Goal: Information Seeking & Learning: Learn about a topic

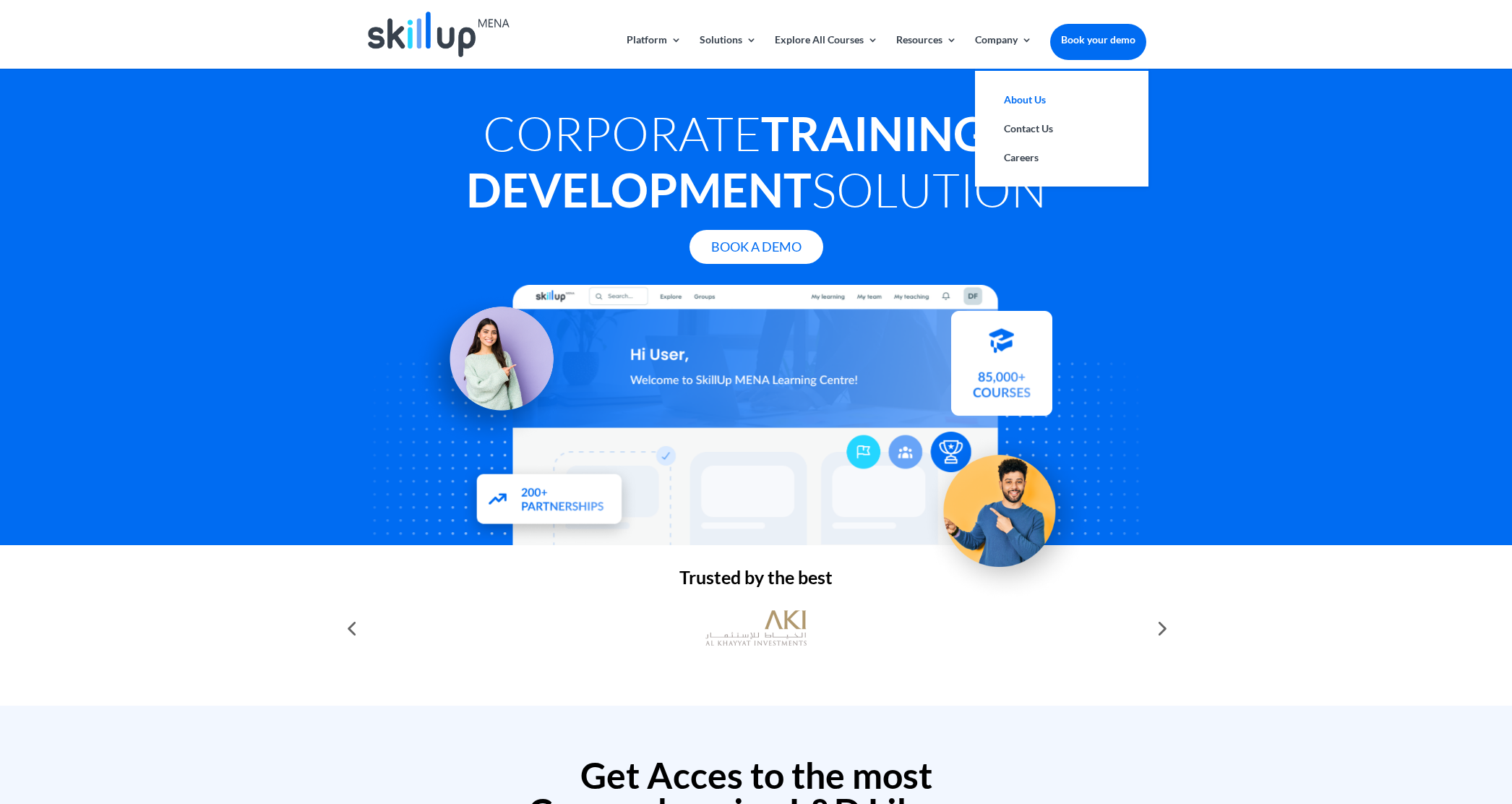
click at [1021, 103] on link "About Us" at bounding box center [1062, 99] width 144 height 29
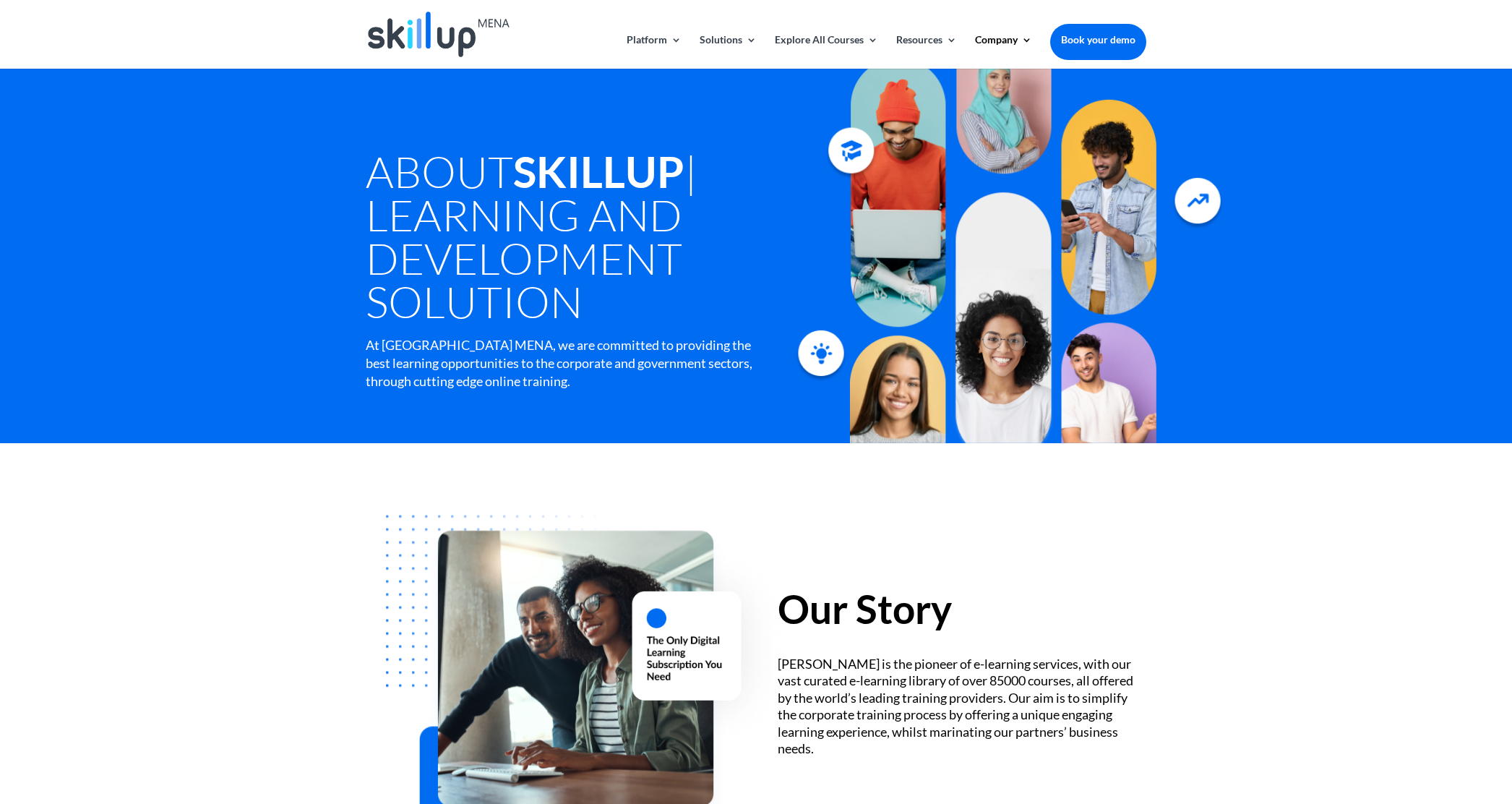
click at [411, 32] on img at bounding box center [438, 34] width 142 height 46
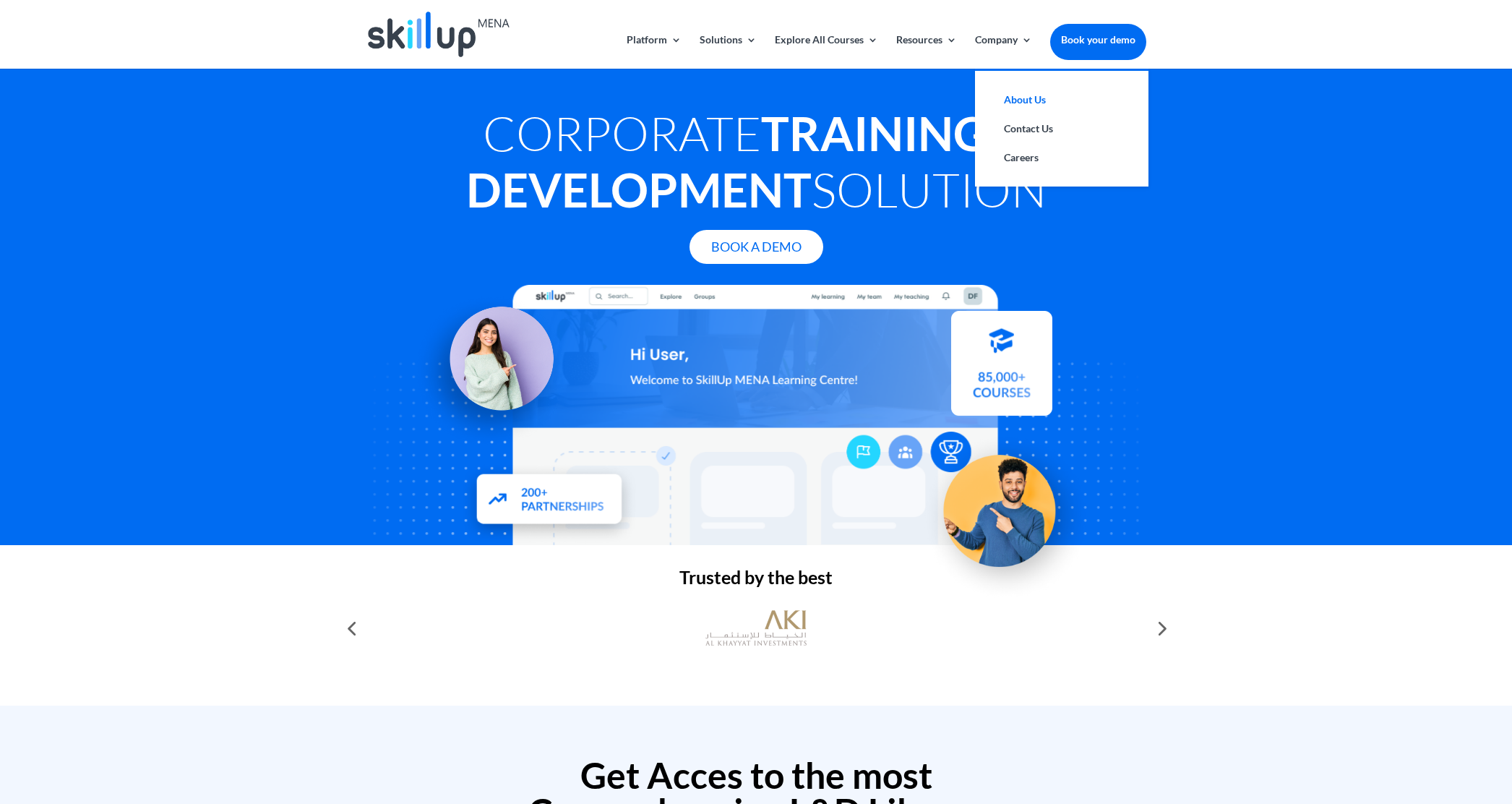
click at [1030, 102] on link "About Us" at bounding box center [1062, 99] width 144 height 29
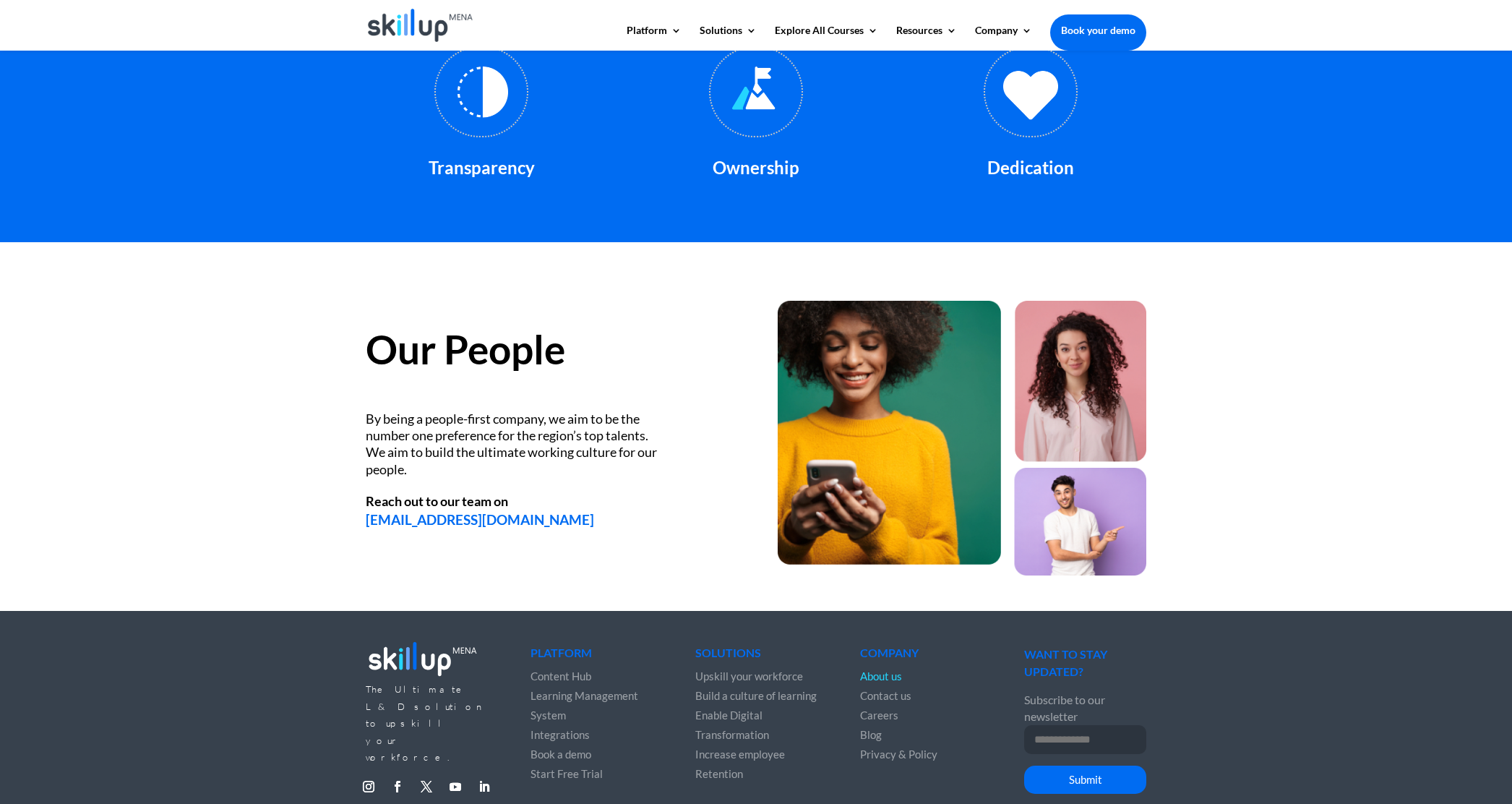
scroll to position [1734, 0]
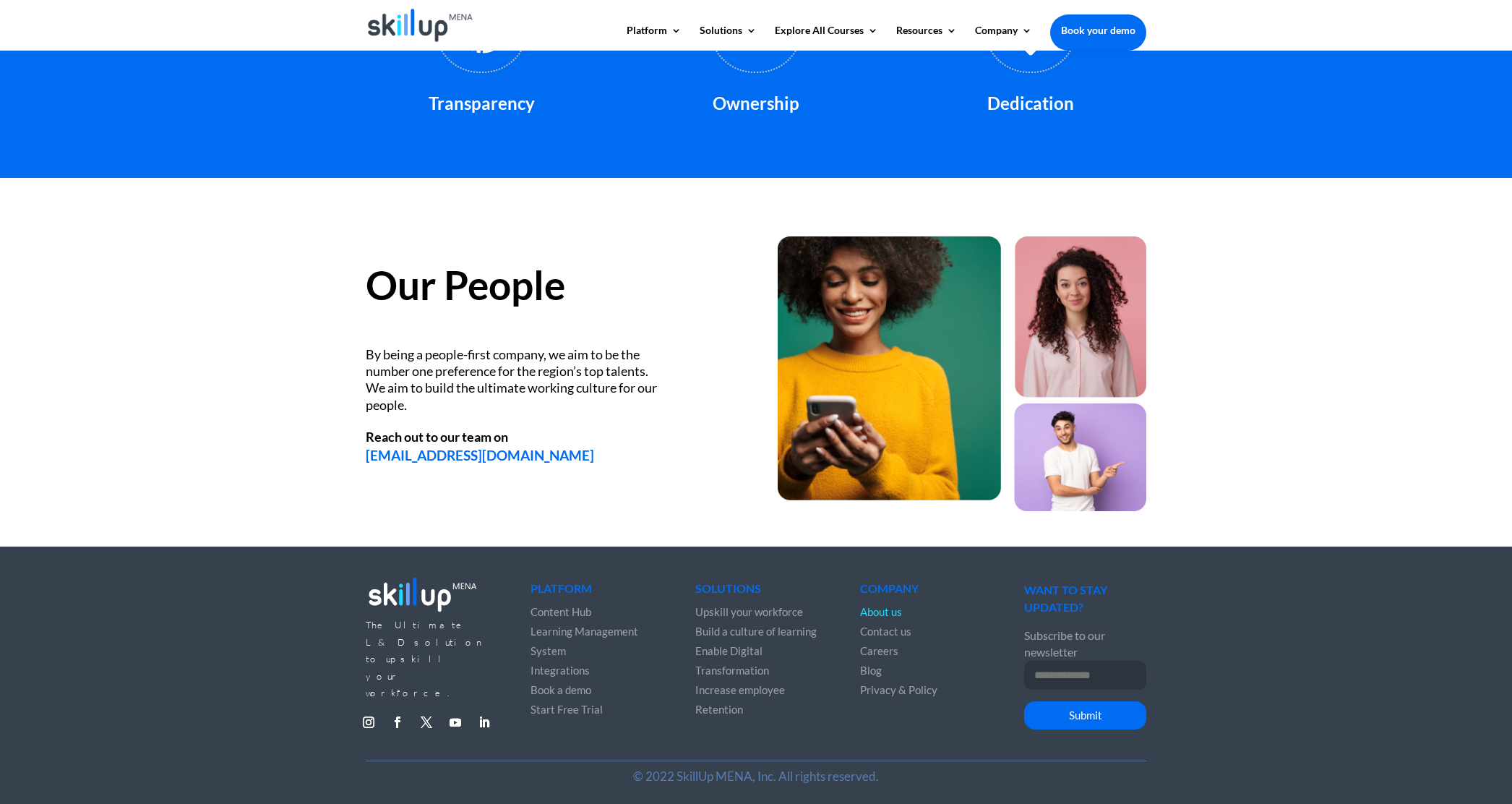
click at [902, 635] on span "Contact us" at bounding box center [885, 631] width 52 height 13
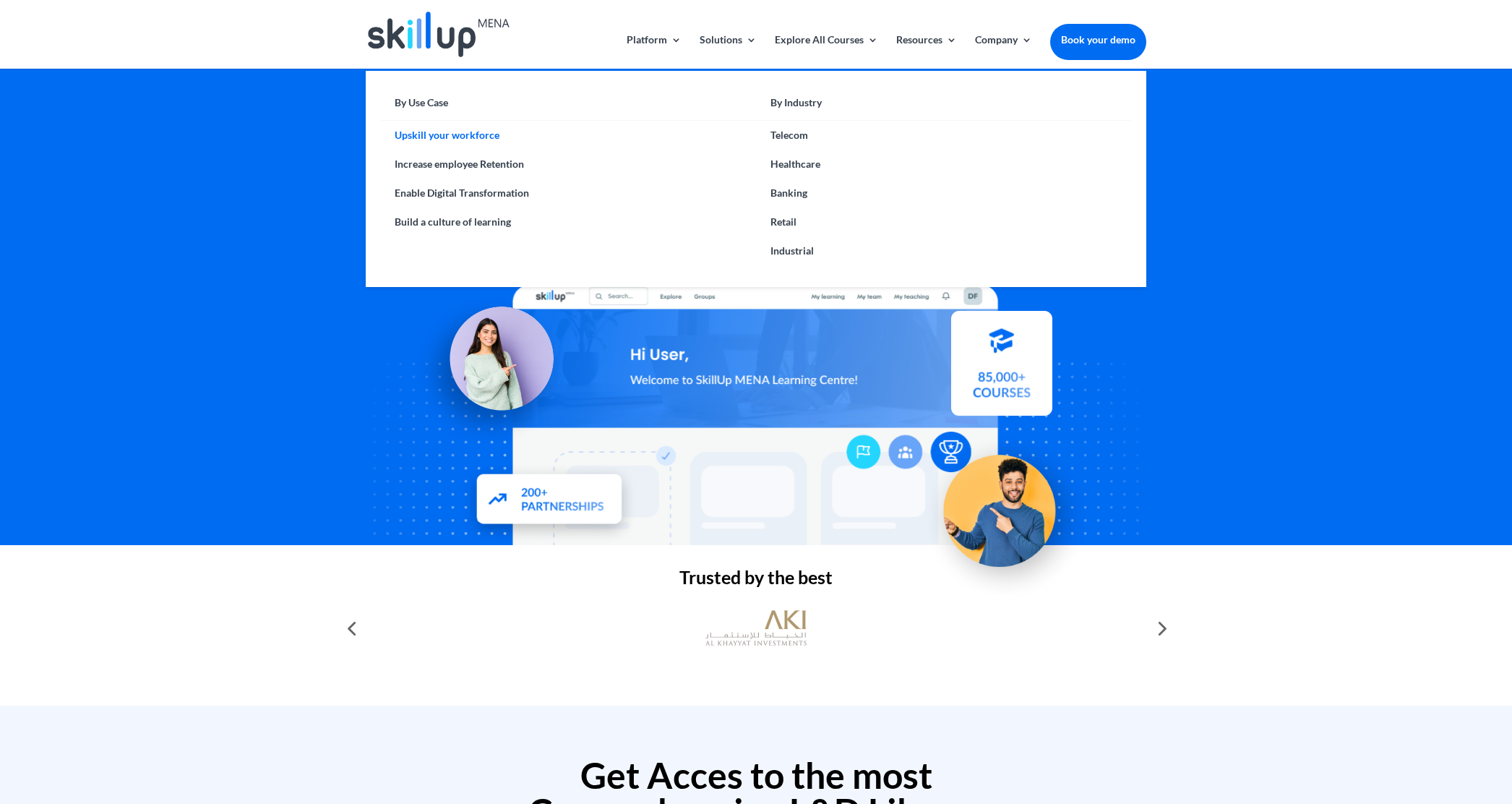
click at [460, 134] on link "Upskill your workforce" at bounding box center [567, 135] width 376 height 29
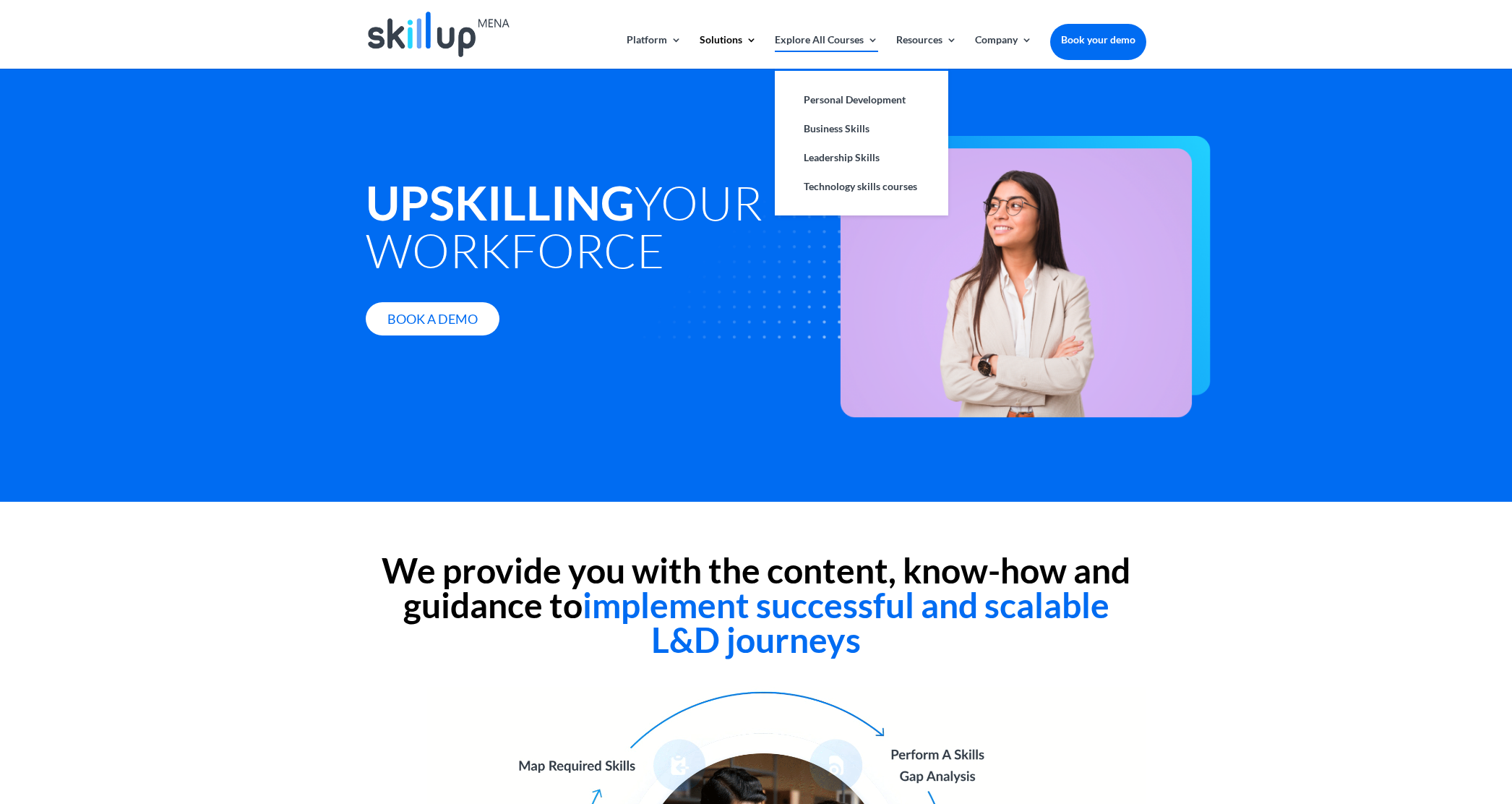
click at [854, 36] on link "Explore All Courses" at bounding box center [826, 52] width 103 height 34
click at [853, 37] on link "Explore All Courses" at bounding box center [826, 52] width 103 height 34
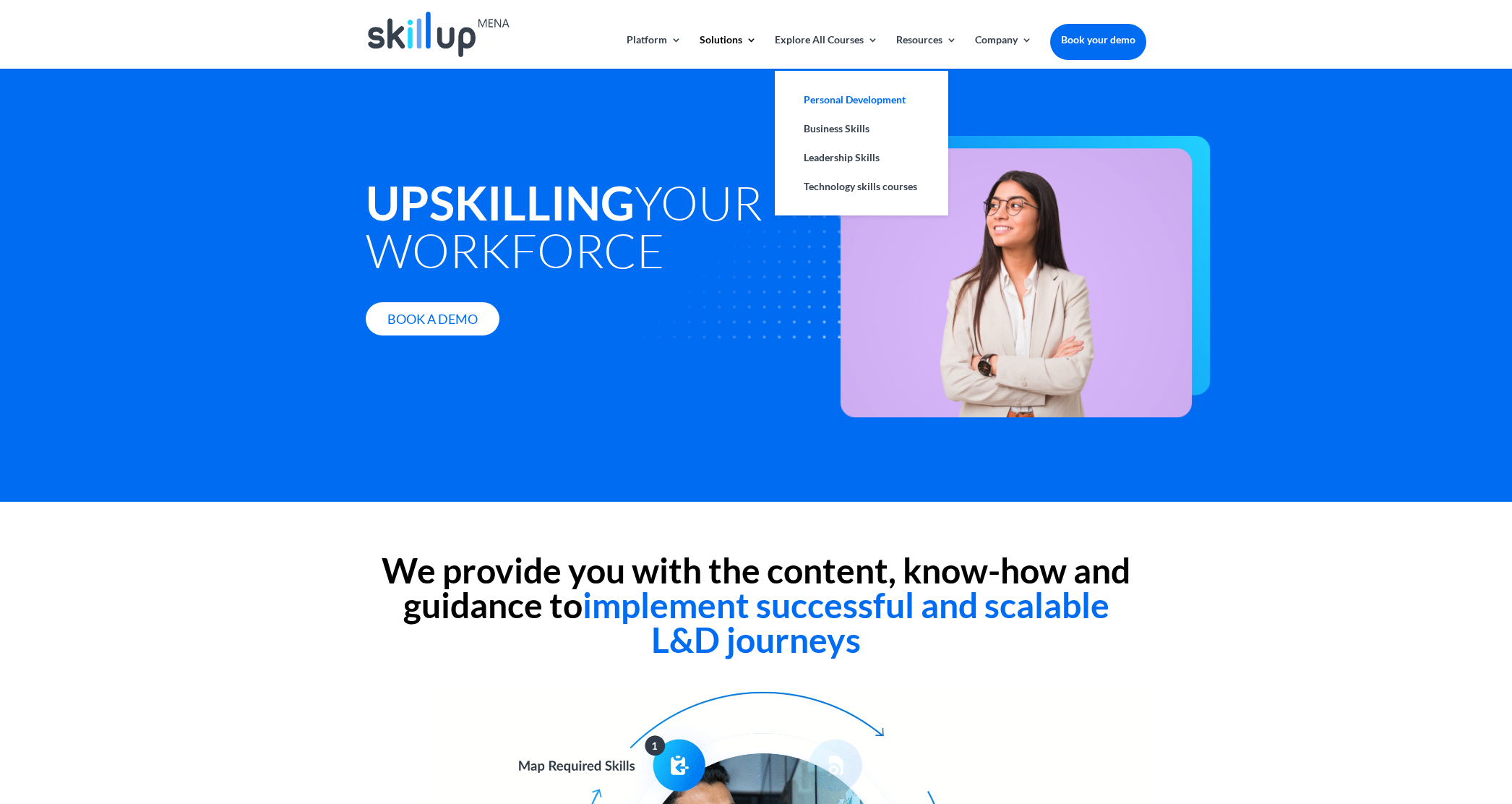
click at [848, 99] on link "Personal Development" at bounding box center [861, 99] width 144 height 29
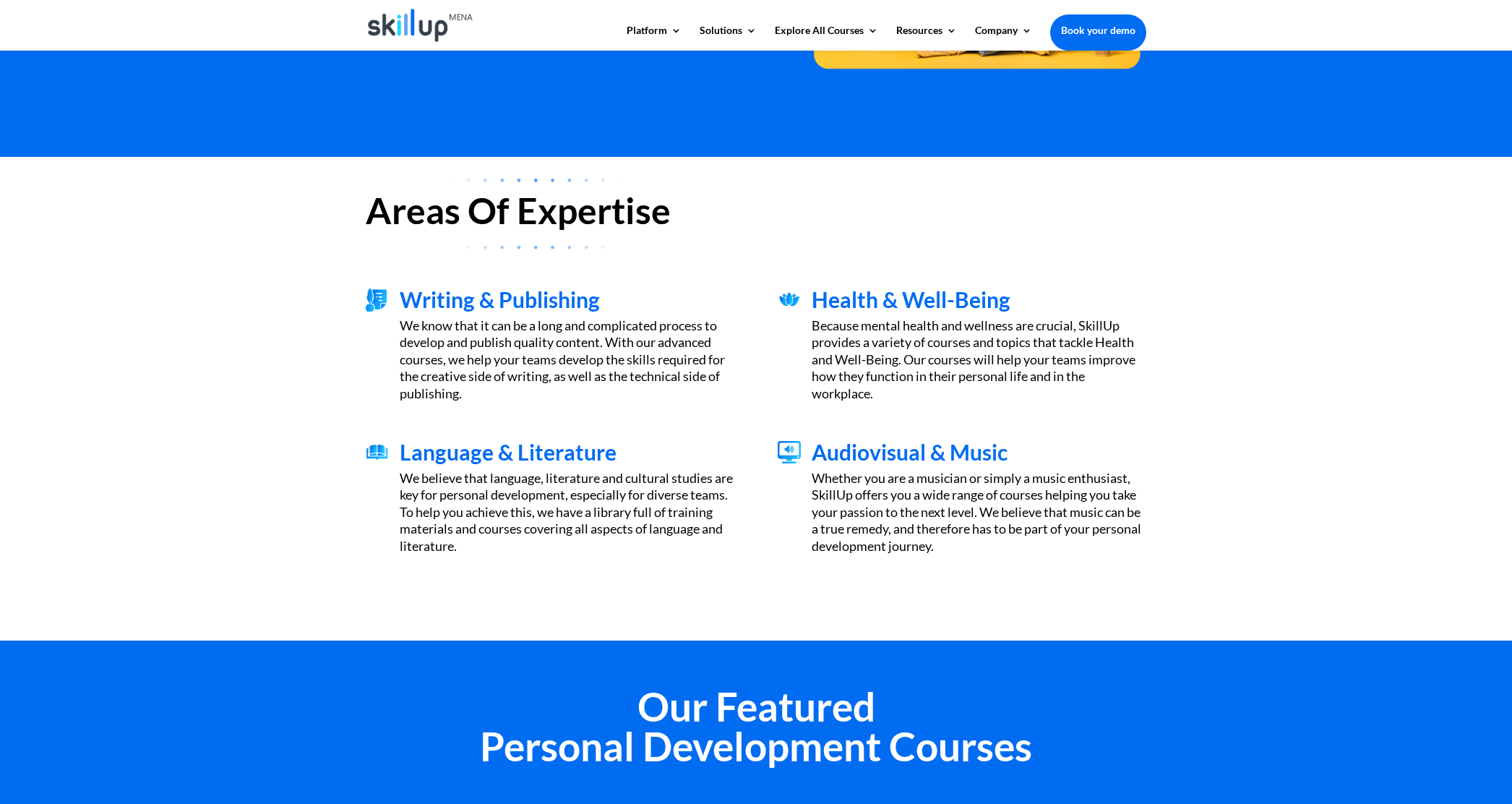
scroll to position [327, 0]
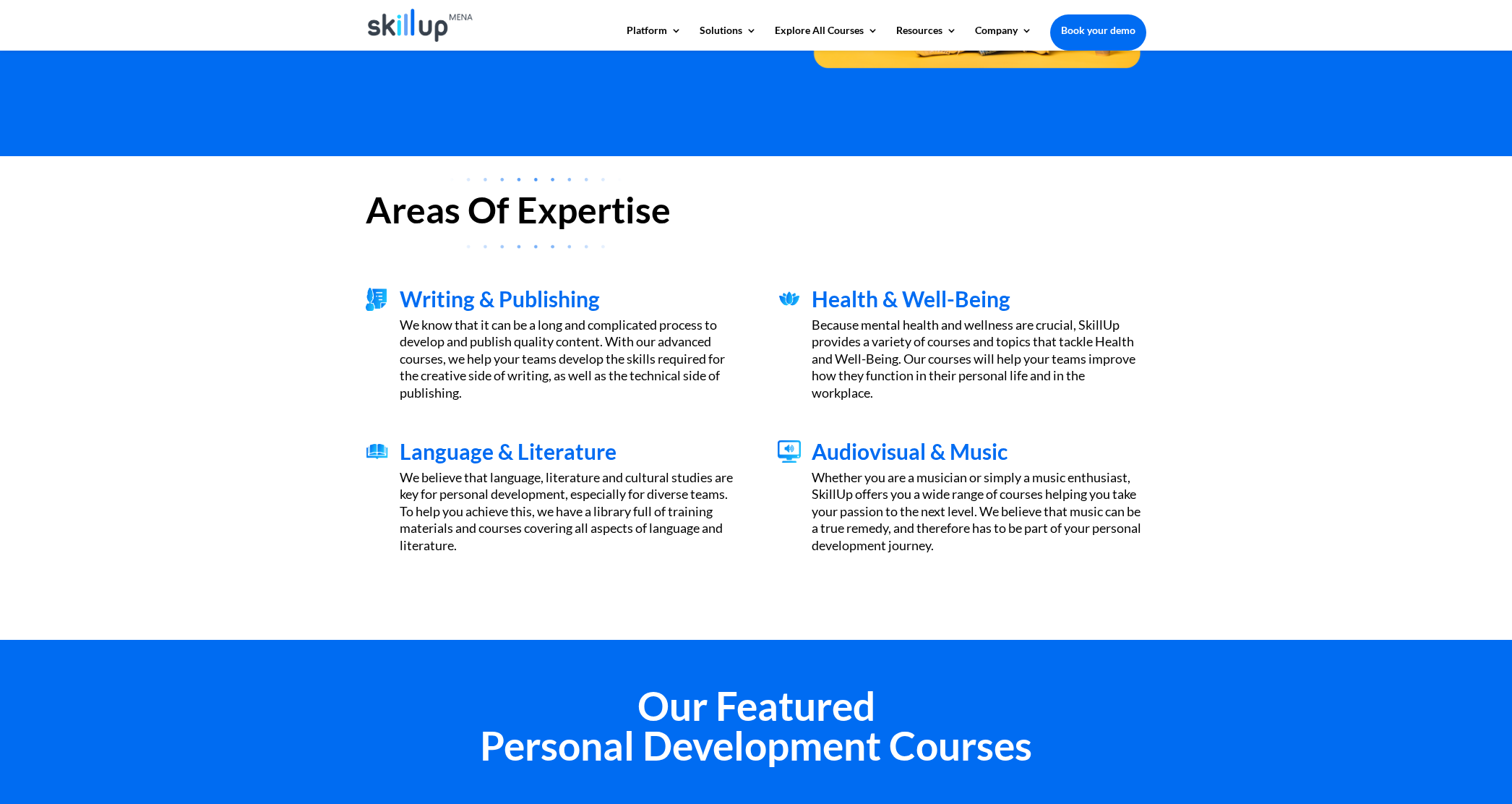
click at [518, 499] on div "We believe that language, literature and cultural studies are key for personal …" at bounding box center [567, 511] width 335 height 84
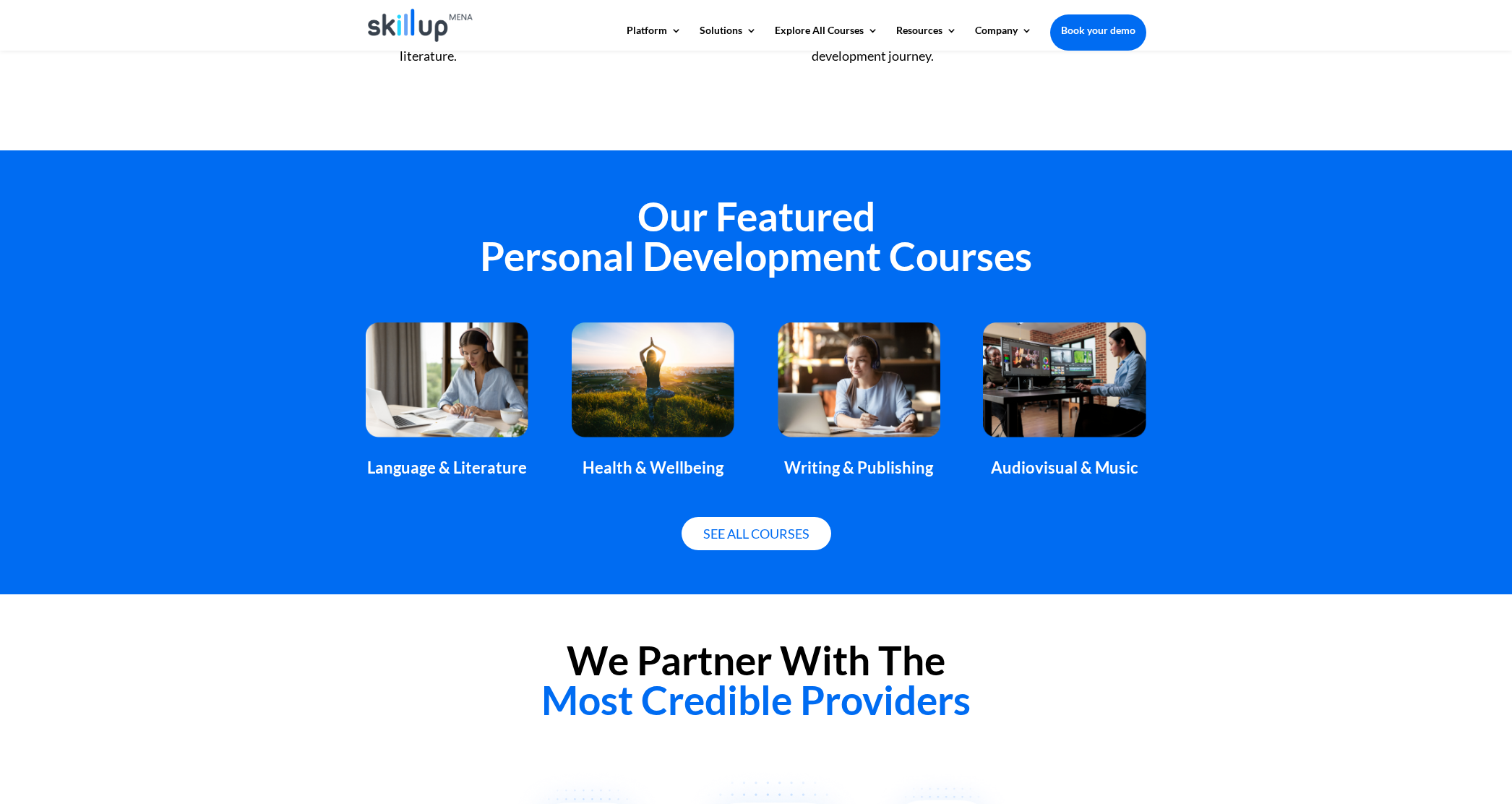
scroll to position [839, 0]
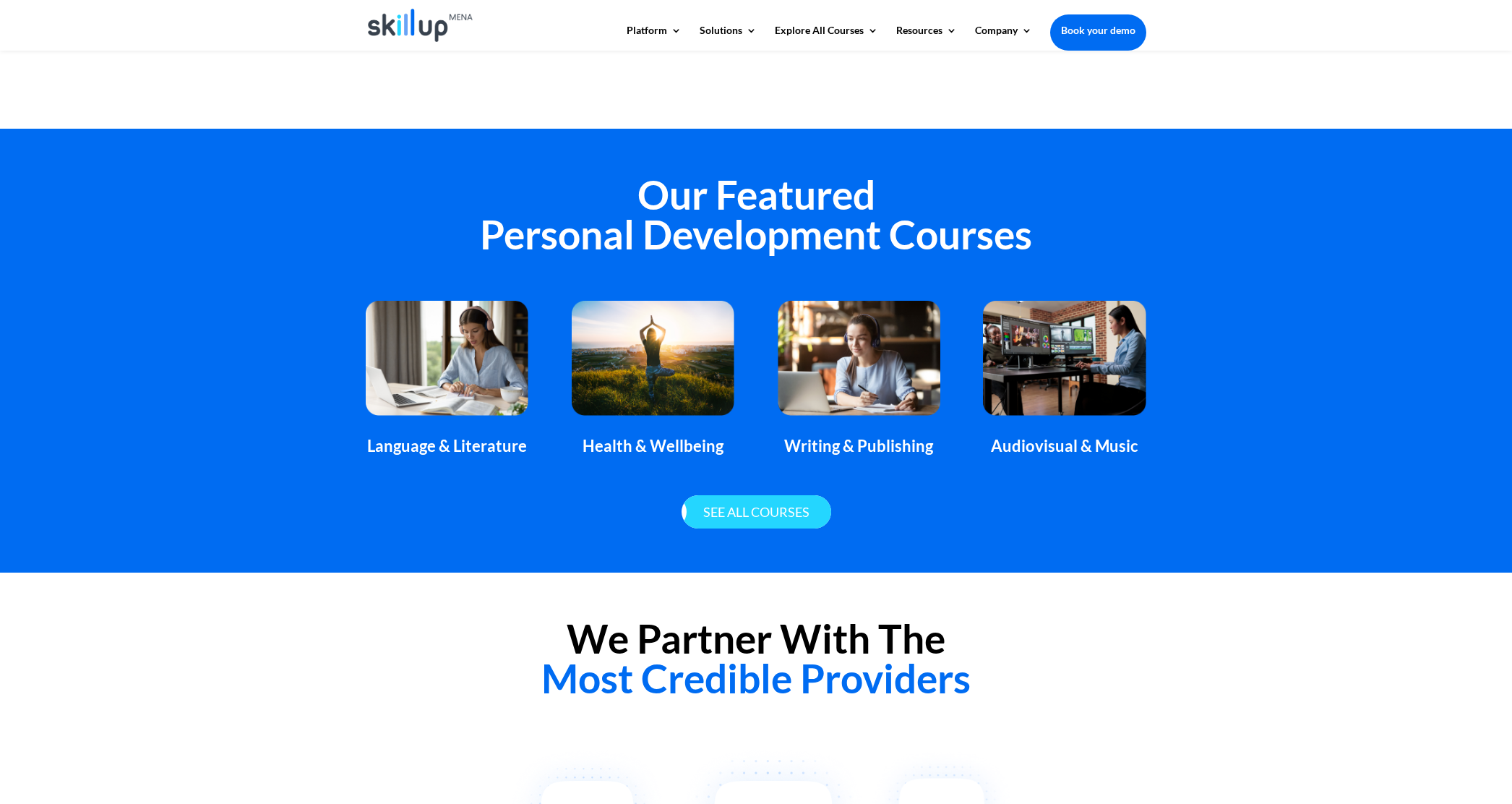
click at [748, 505] on link "See all courses" at bounding box center [757, 512] width 150 height 34
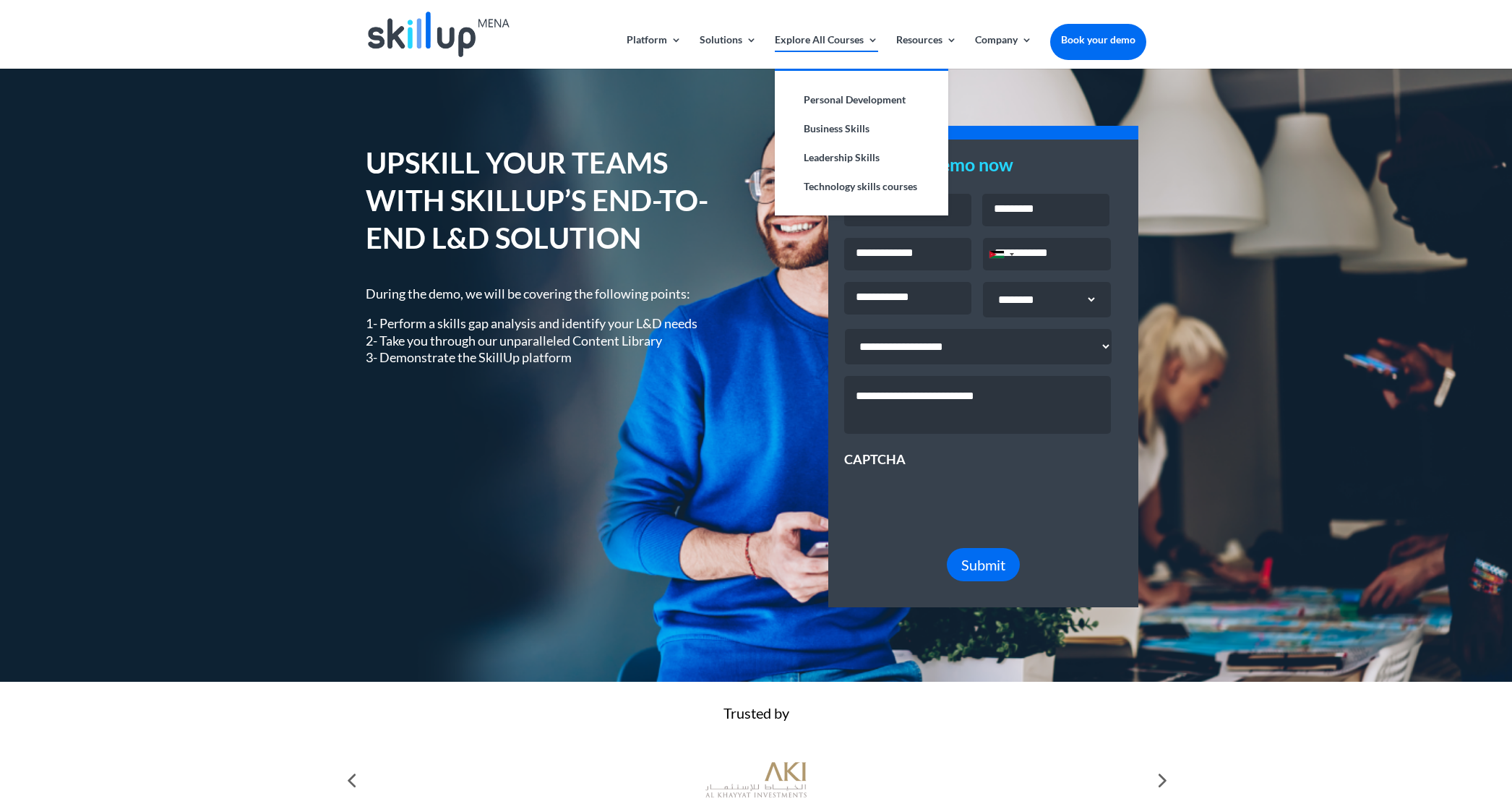
click at [807, 40] on link "Explore All Courses" at bounding box center [826, 52] width 103 height 34
click at [824, 40] on link "Explore All Courses" at bounding box center [826, 52] width 103 height 34
click at [825, 96] on link "Personal Development" at bounding box center [861, 99] width 144 height 29
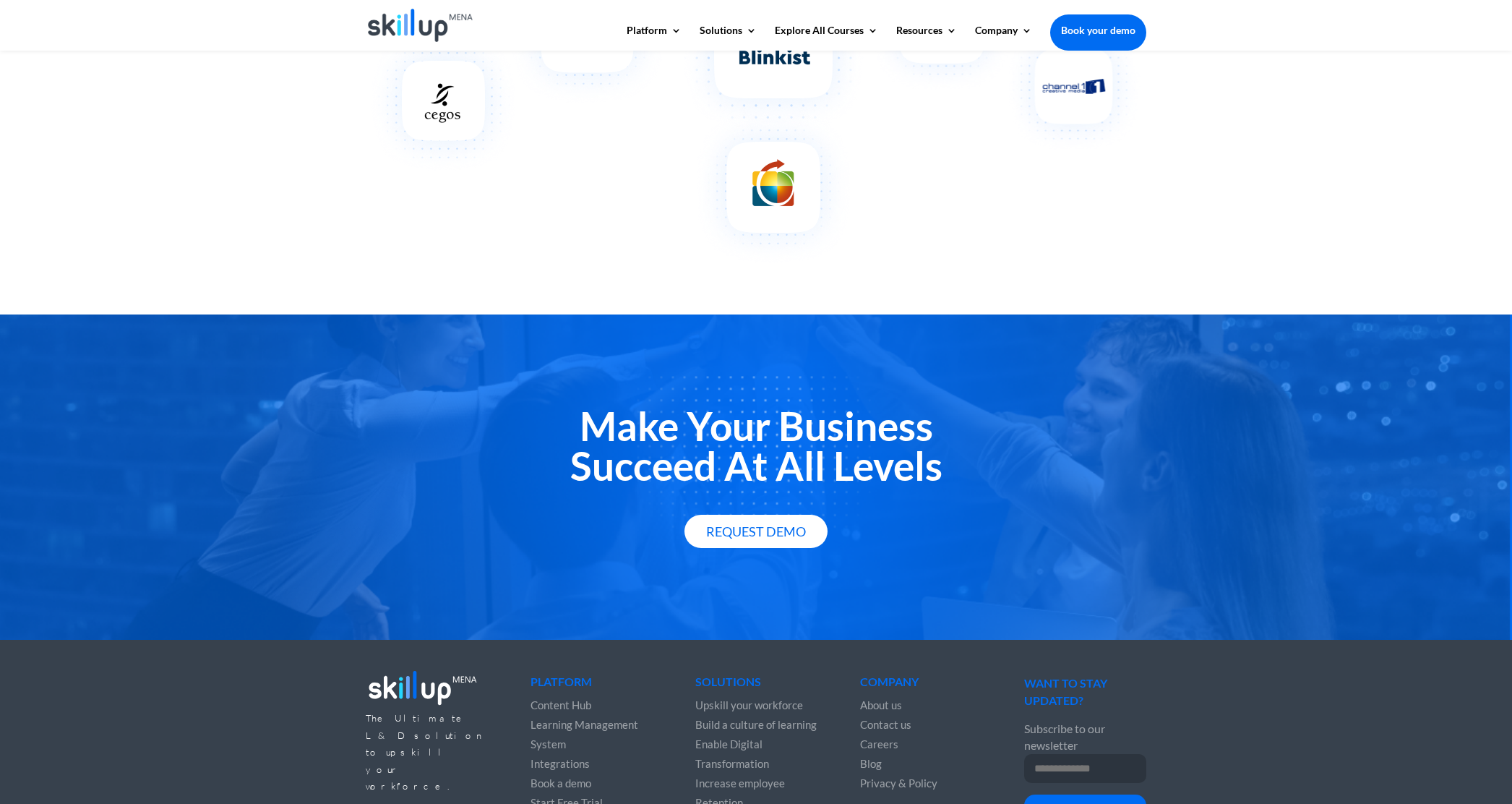
scroll to position [1730, 0]
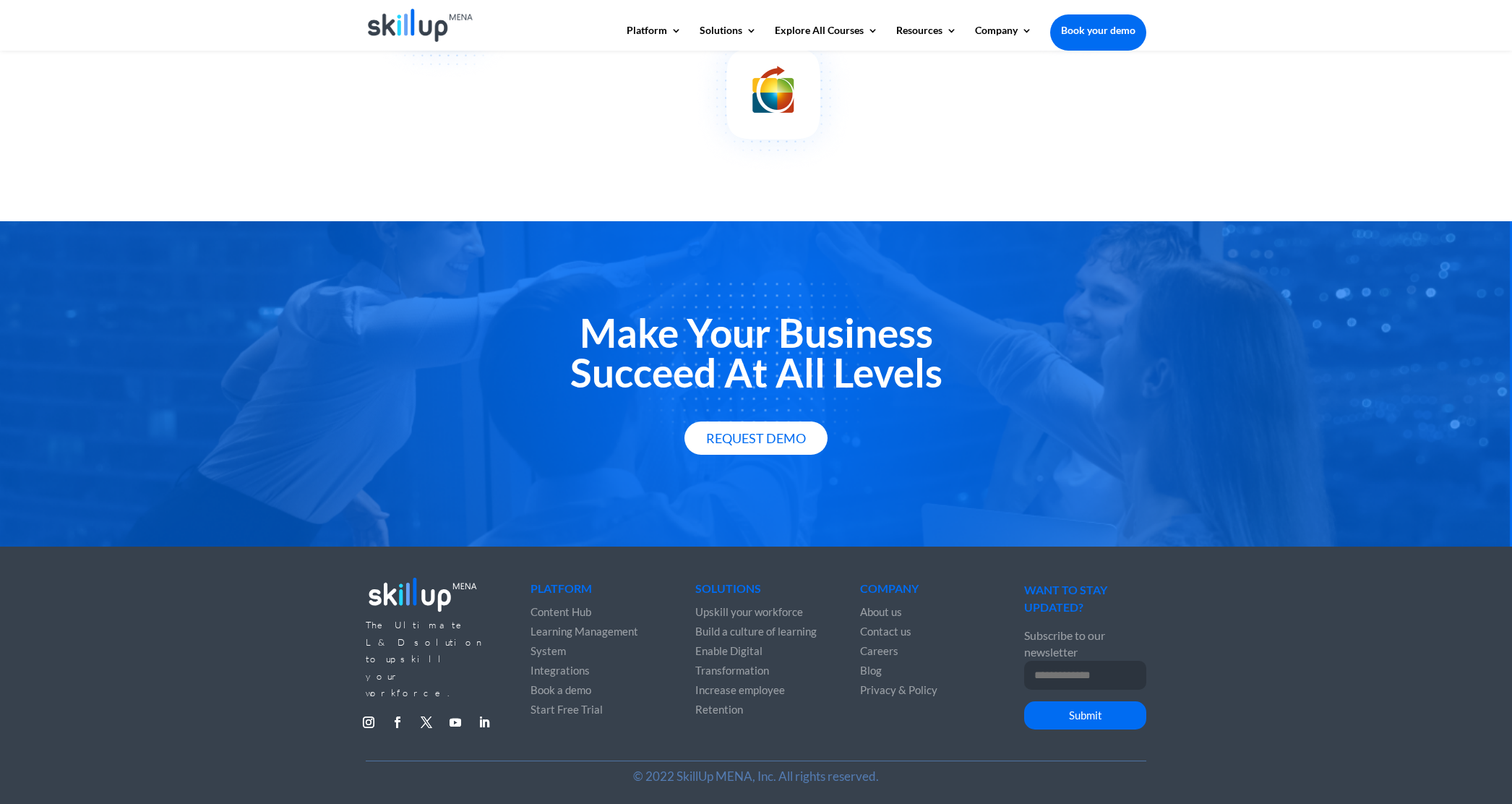
click at [580, 613] on span "Content Hub" at bounding box center [561, 612] width 61 height 13
